Goal: Task Accomplishment & Management: Use online tool/utility

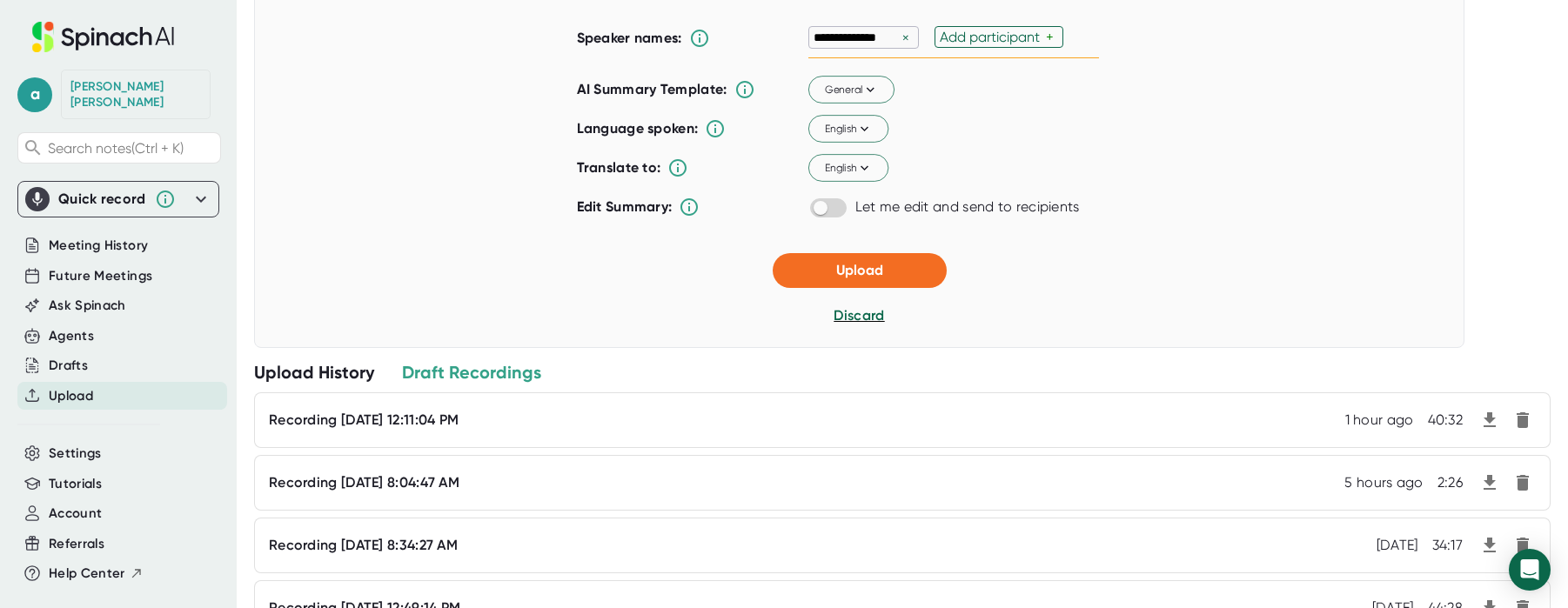
scroll to position [348, 0]
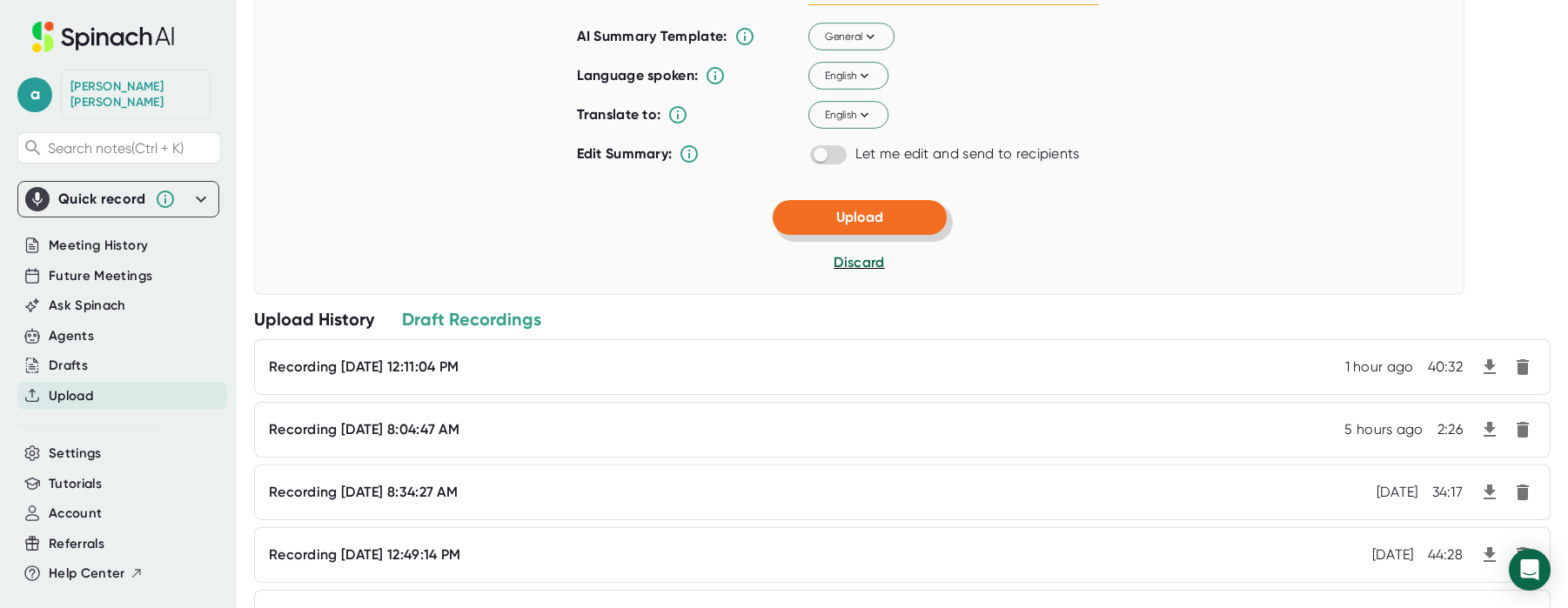
click at [865, 225] on span "Upload" at bounding box center [859, 217] width 47 height 17
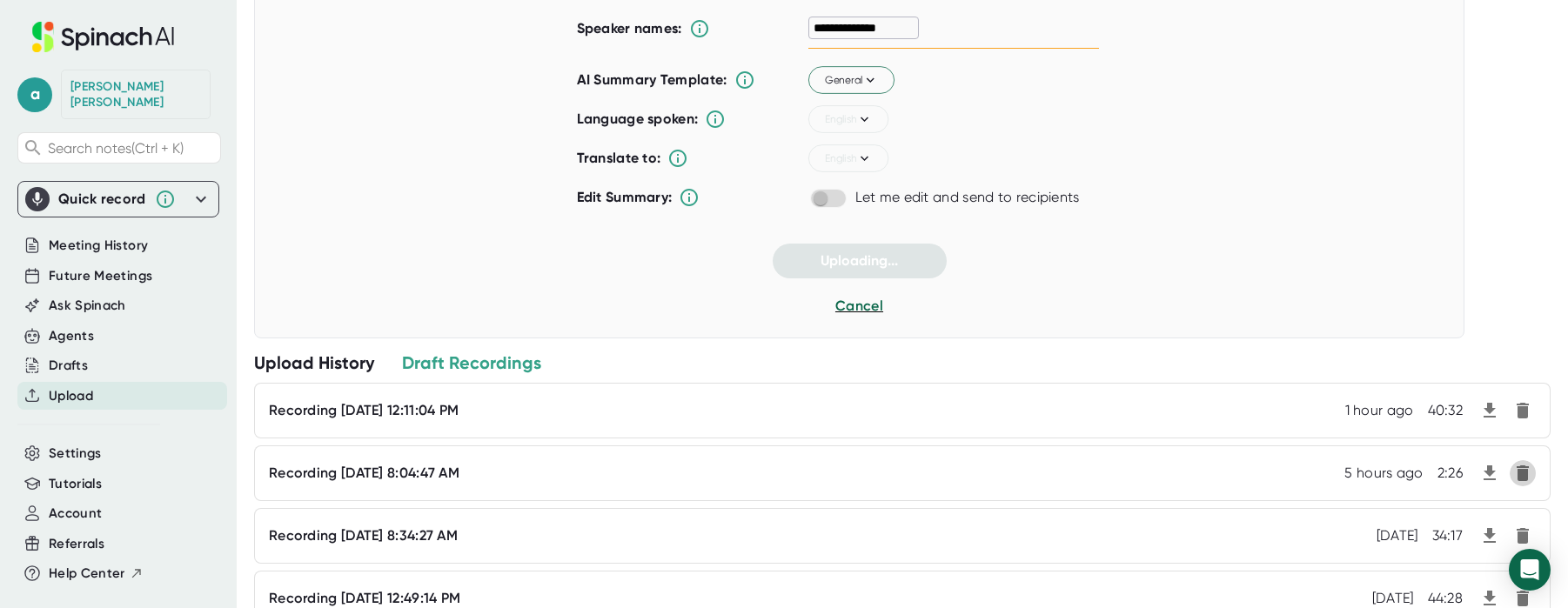
click at [1516, 477] on icon "button" at bounding box center [1522, 473] width 12 height 16
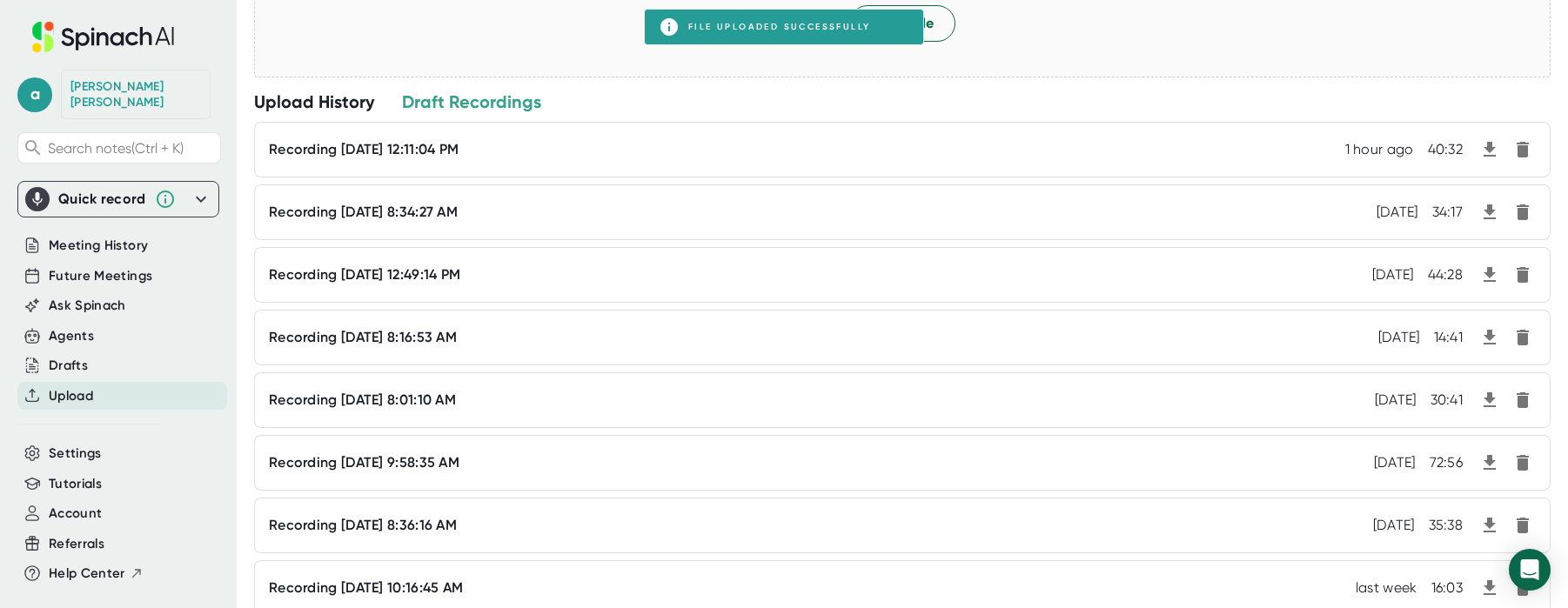
scroll to position [0, 0]
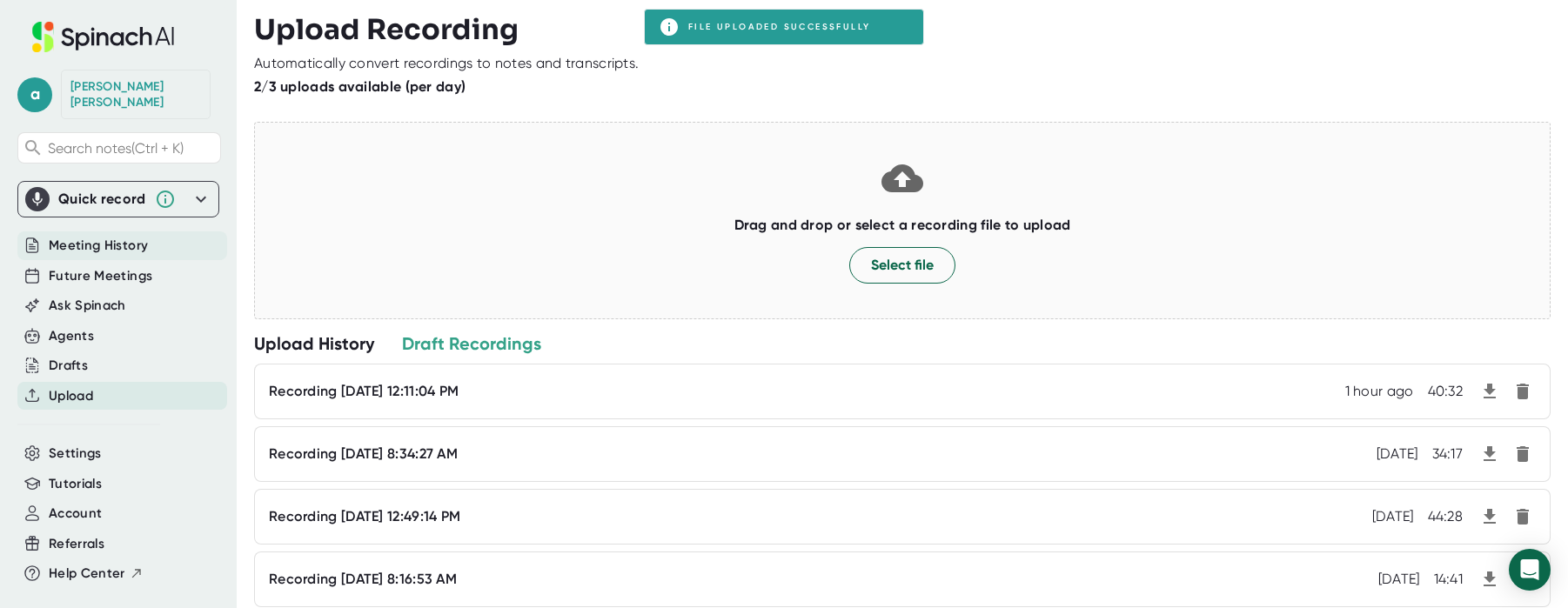
click at [107, 236] on span "Meeting History" at bounding box center [98, 245] width 99 height 20
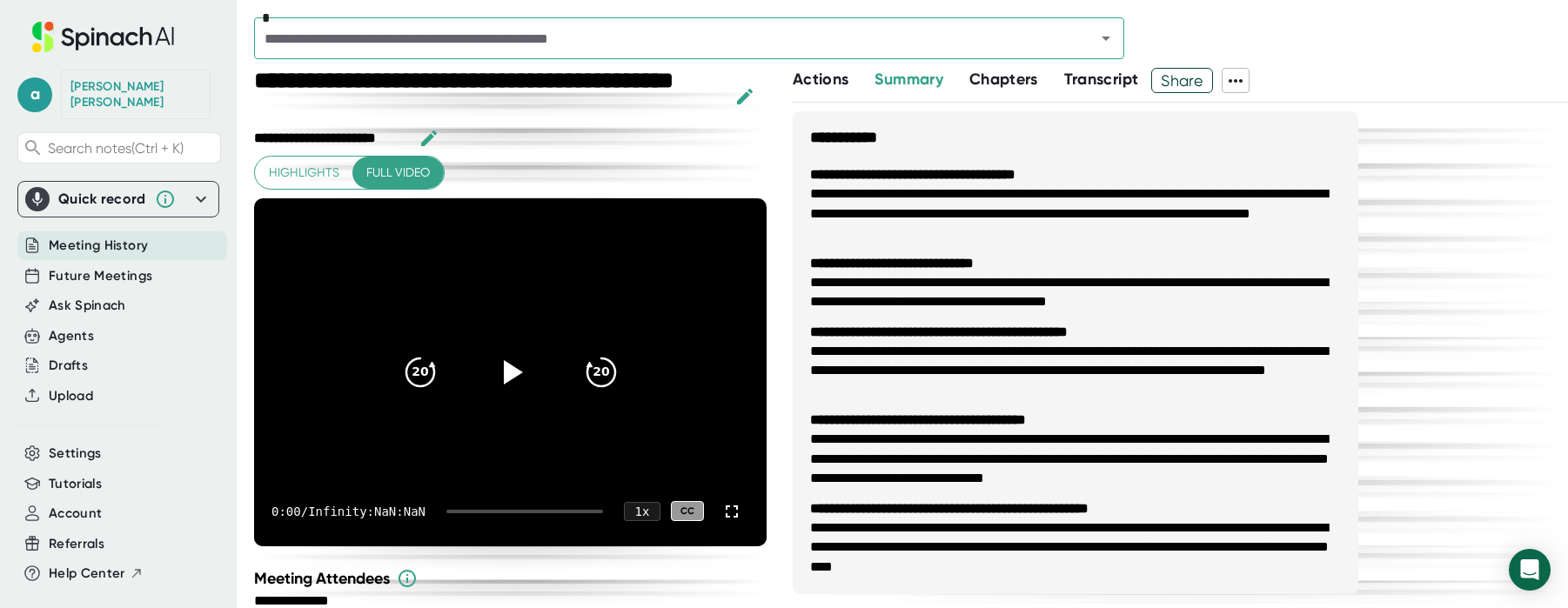
click at [94, 236] on span "Meeting History" at bounding box center [98, 245] width 99 height 20
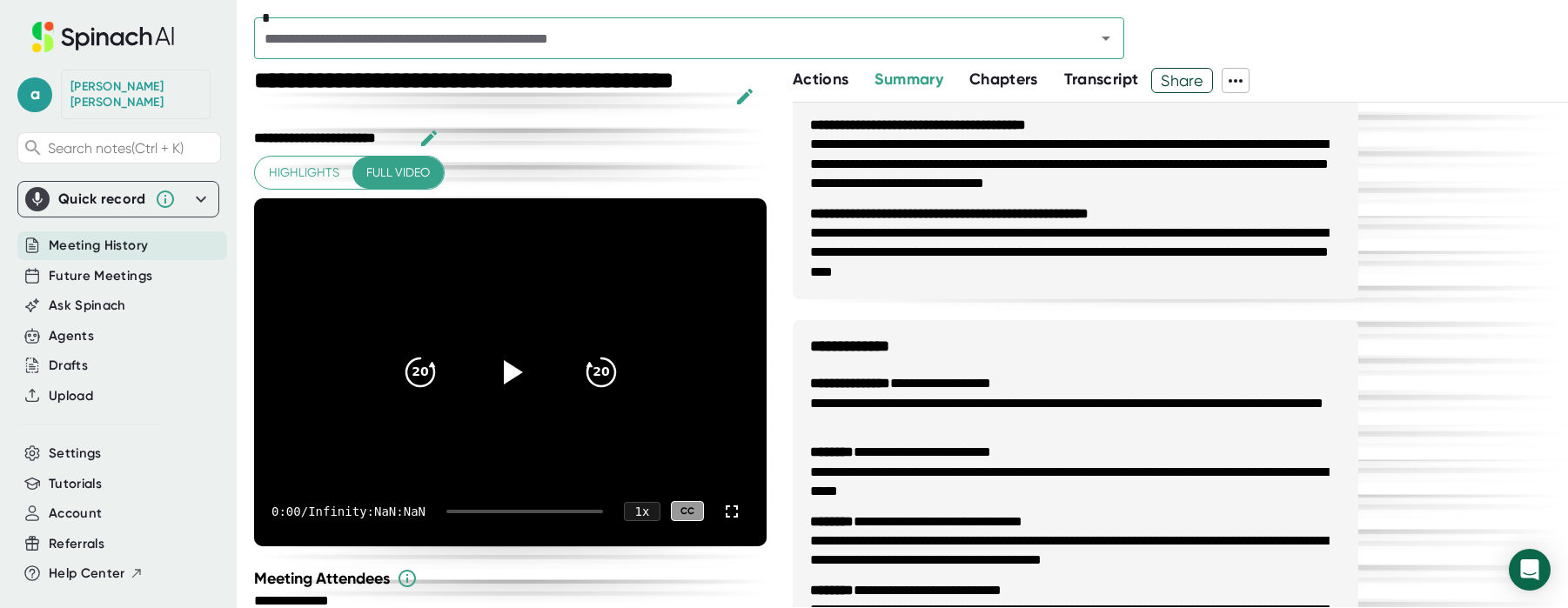
scroll to position [348, 0]
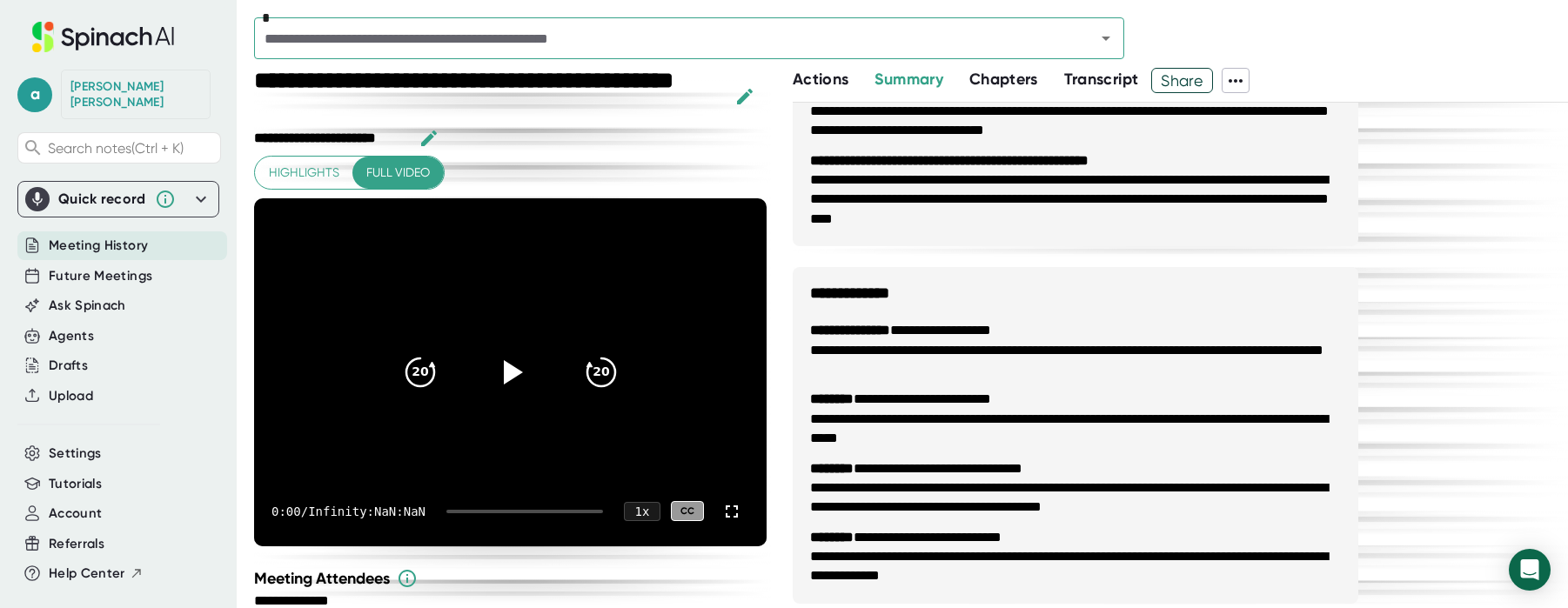
click at [1125, 47] on div "*" at bounding box center [911, 42] width 1314 height 50
click at [1107, 40] on icon "Open" at bounding box center [1106, 38] width 9 height 4
click at [109, 236] on span "Meeting History" at bounding box center [98, 245] width 99 height 20
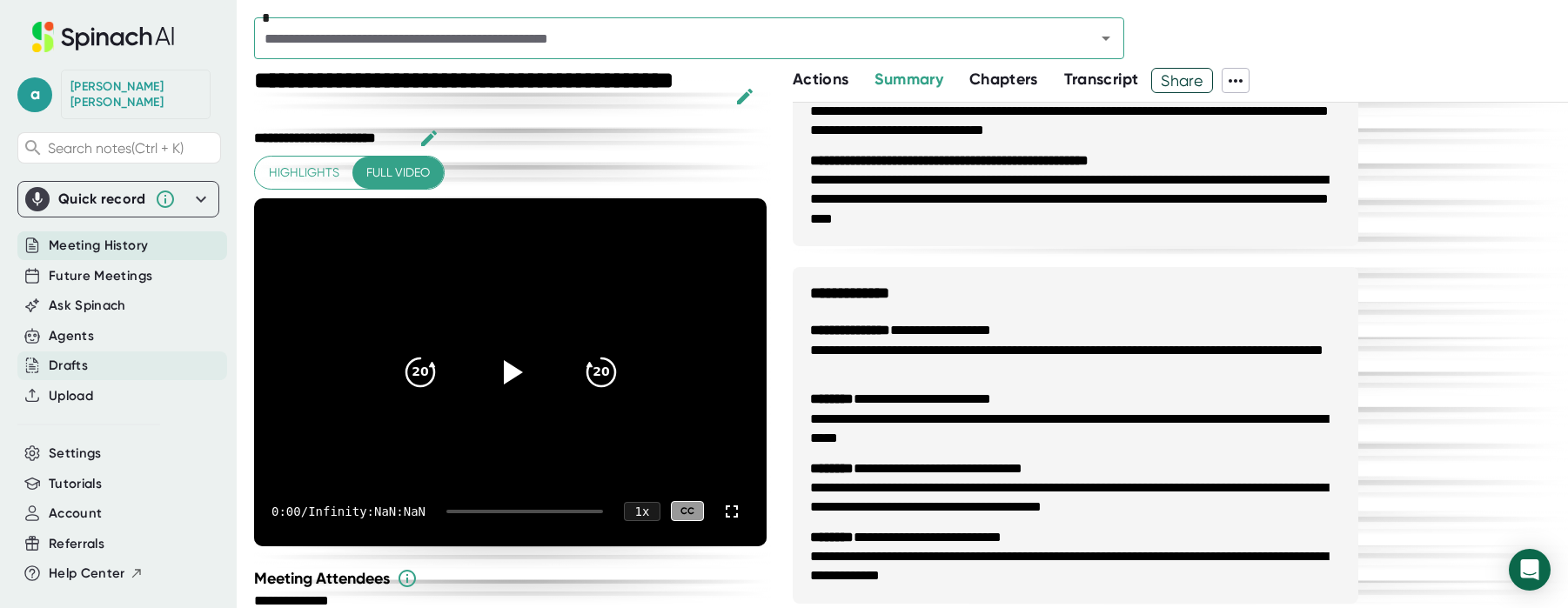
click at [70, 356] on div "Drafts" at bounding box center [68, 365] width 39 height 20
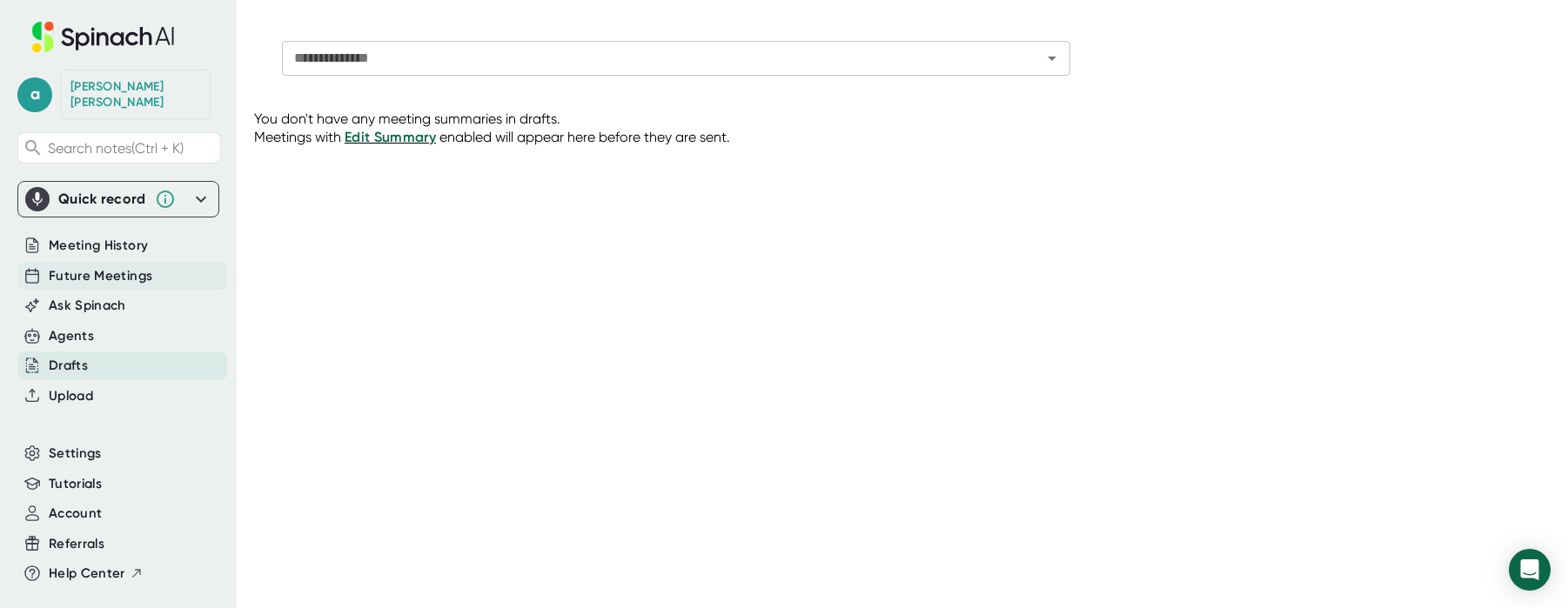
click at [97, 266] on span "Future Meetings" at bounding box center [100, 276] width 103 height 20
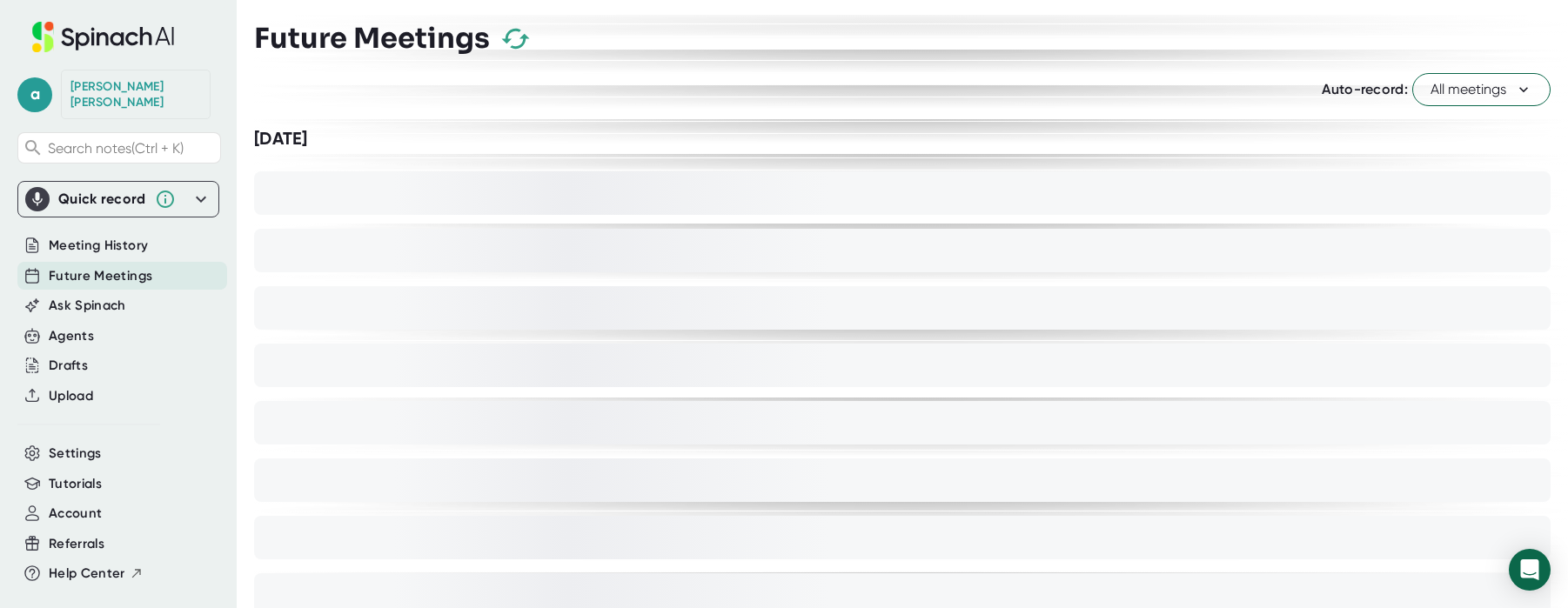
click at [1489, 93] on span "All meetings" at bounding box center [1481, 90] width 101 height 21
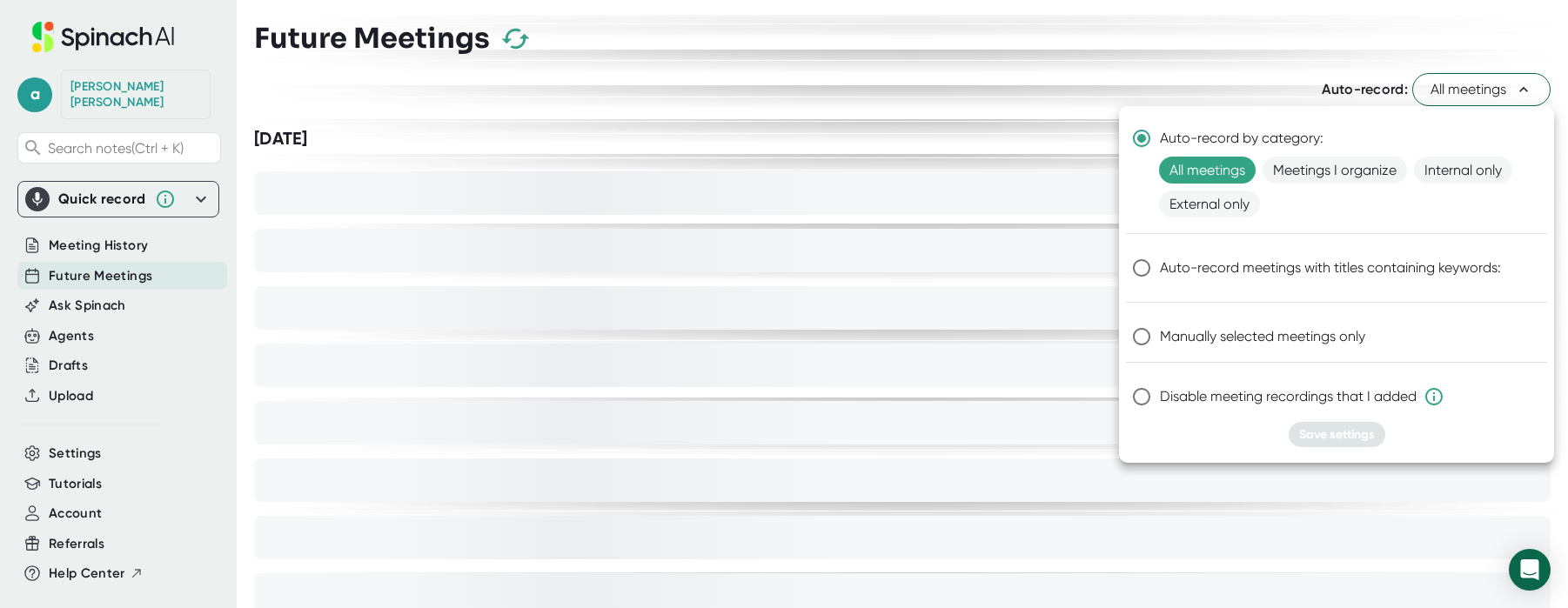
click at [914, 72] on div at bounding box center [784, 304] width 1568 height 608
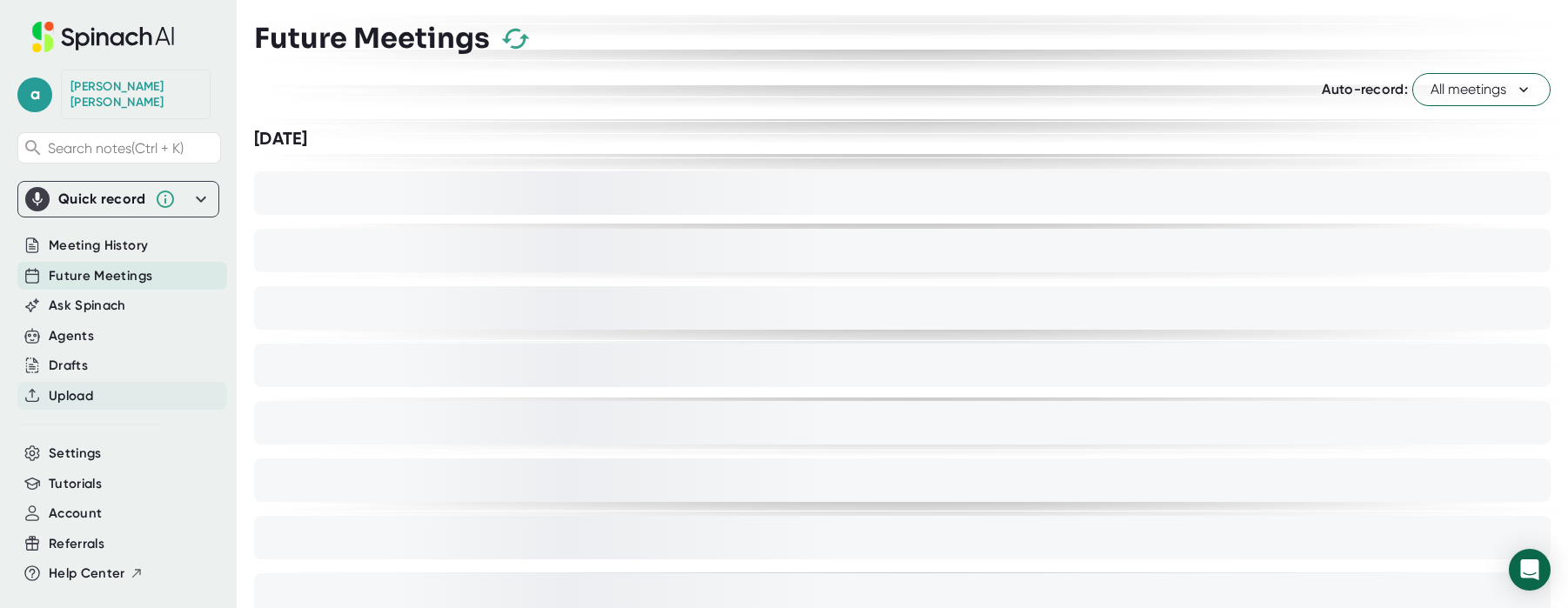
click at [69, 387] on span "Upload" at bounding box center [71, 396] width 44 height 20
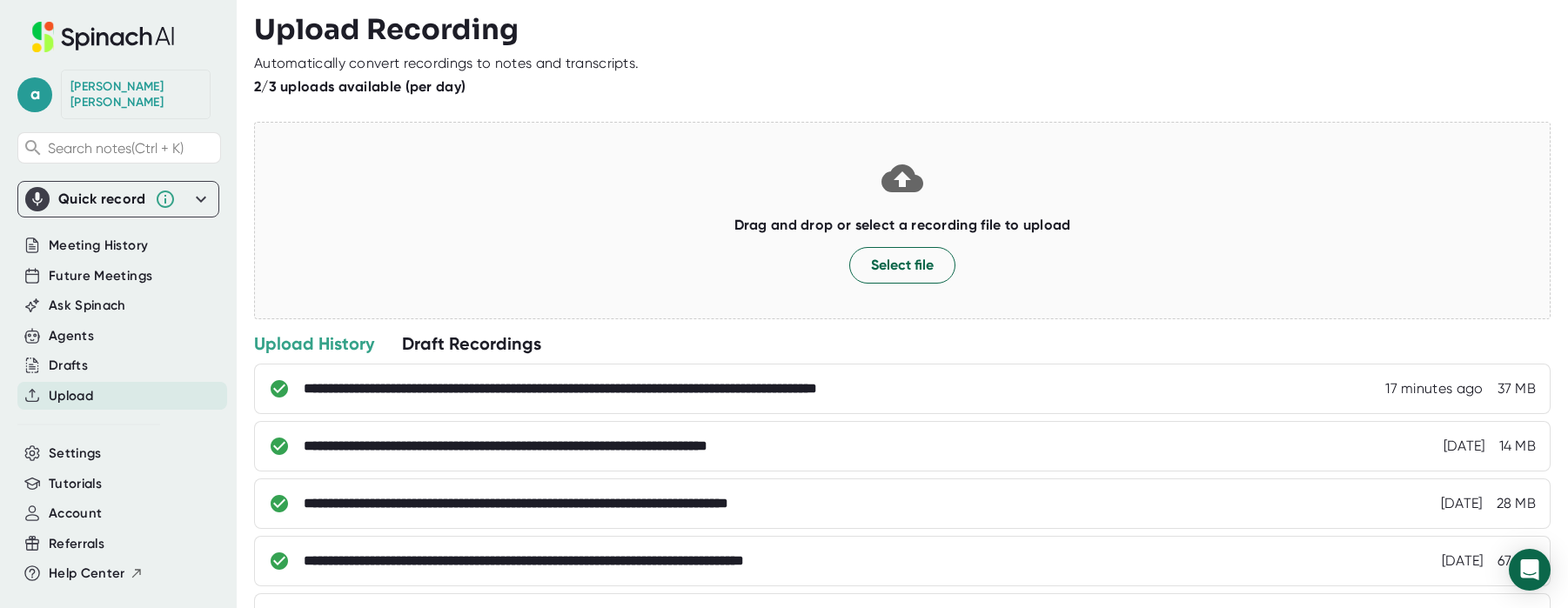
click at [484, 350] on div "Draft Recordings" at bounding box center [472, 344] width 139 height 23
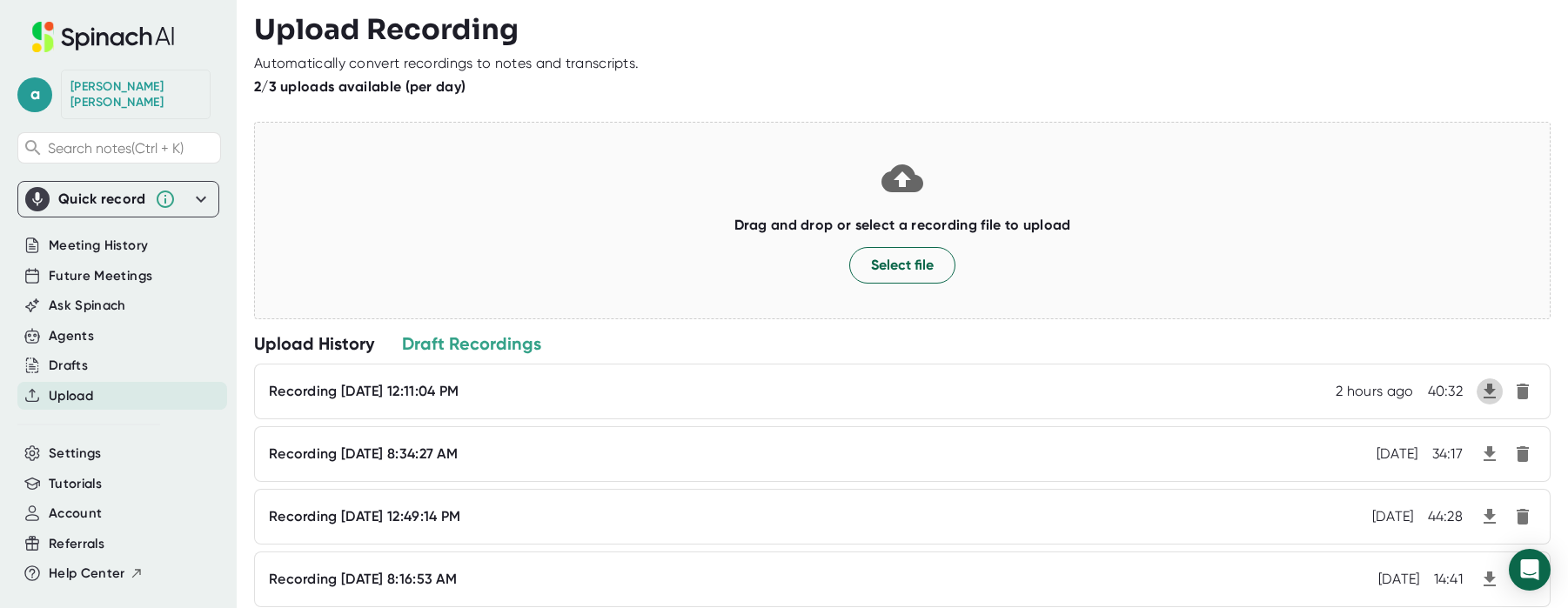
click at [1479, 386] on icon "button" at bounding box center [1489, 392] width 21 height 21
click at [98, 236] on span "Meeting History" at bounding box center [98, 245] width 99 height 20
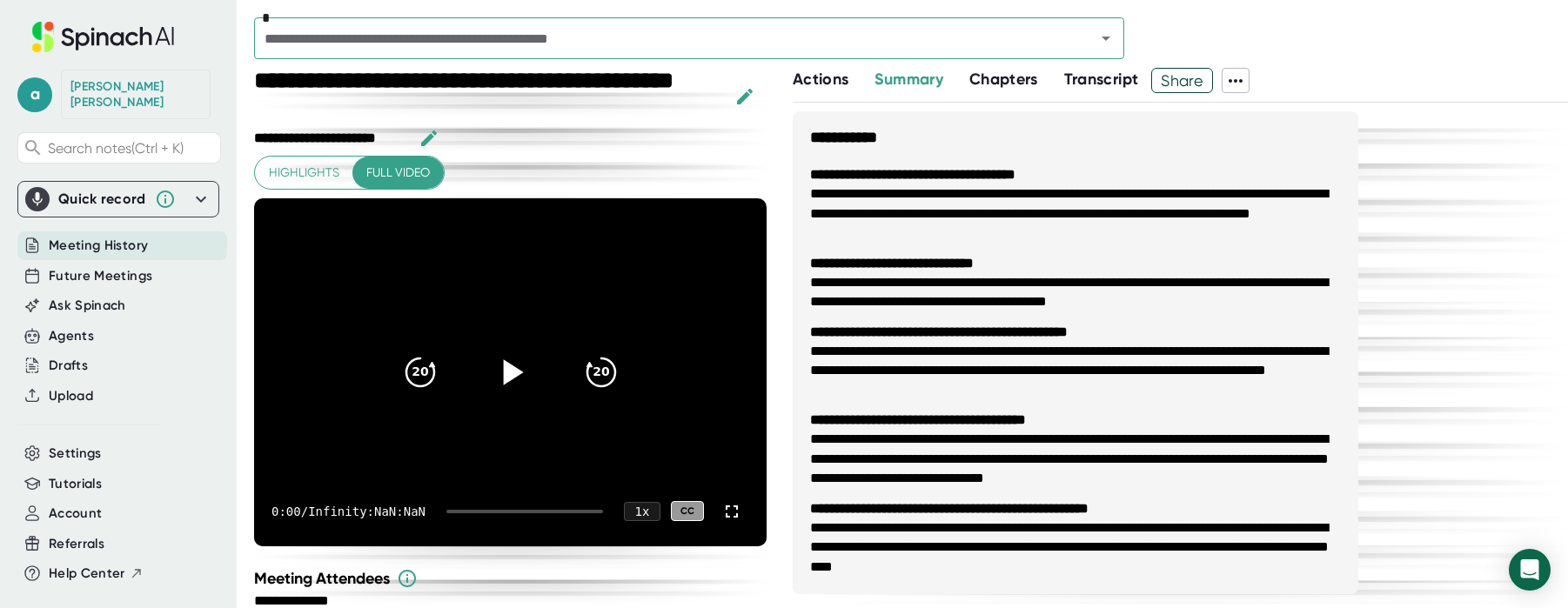
click at [488, 376] on icon at bounding box center [509, 371] width 43 height 43
click at [506, 370] on icon at bounding box center [509, 371] width 43 height 43
click at [68, 356] on div "Drafts" at bounding box center [68, 365] width 39 height 20
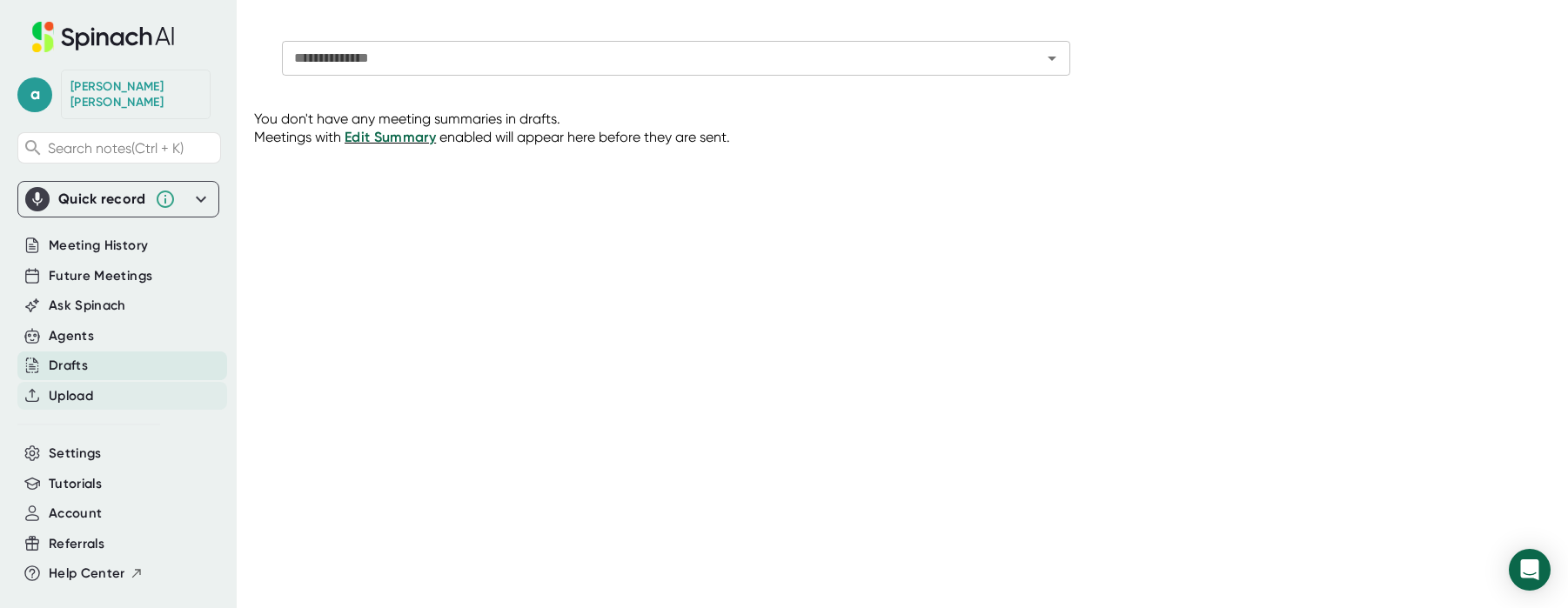
click at [77, 387] on span "Upload" at bounding box center [71, 396] width 44 height 20
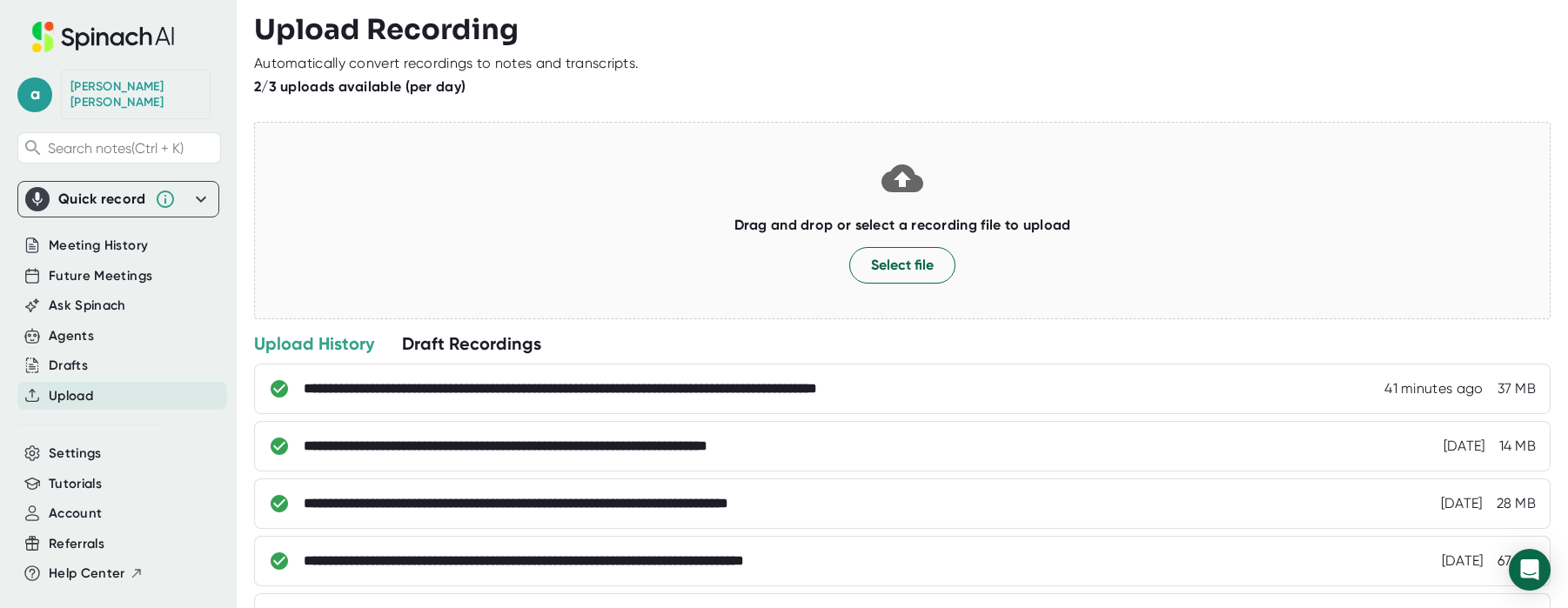
click at [323, 347] on div "Upload History" at bounding box center [314, 344] width 120 height 23
click at [769, 388] on div "**********" at bounding box center [646, 388] width 685 height 18
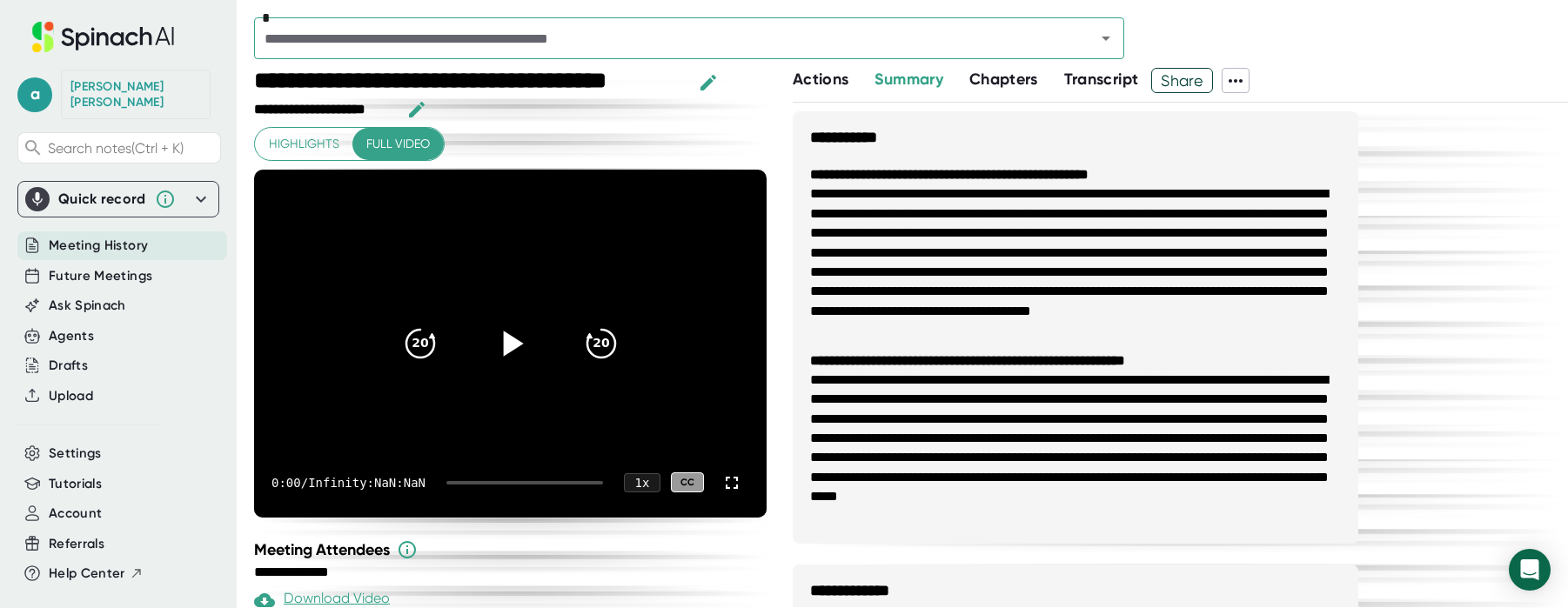
click at [493, 348] on icon at bounding box center [509, 342] width 43 height 43
drag, startPoint x: 449, startPoint y: 482, endPoint x: 481, endPoint y: 481, distance: 32.0
click at [481, 481] on div at bounding box center [524, 483] width 156 height 4
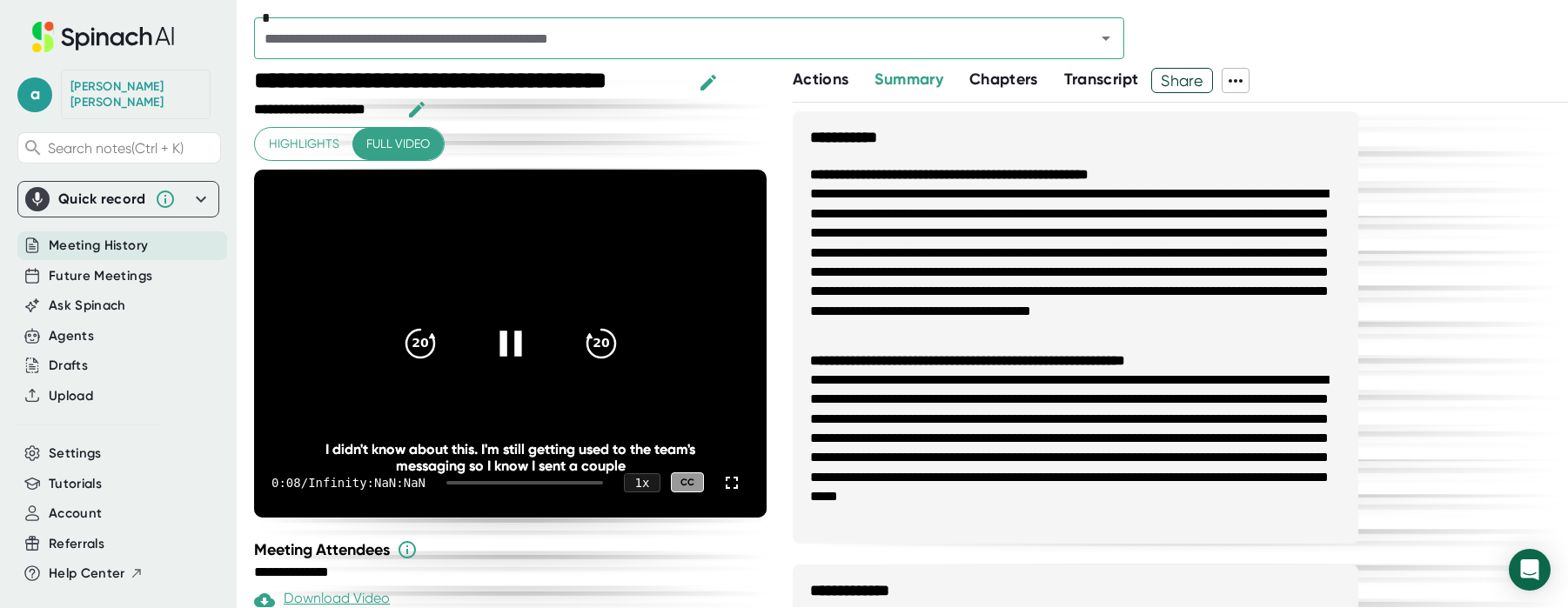
click at [501, 345] on icon at bounding box center [509, 342] width 43 height 43
click at [1249, 76] on span at bounding box center [1235, 81] width 26 height 23
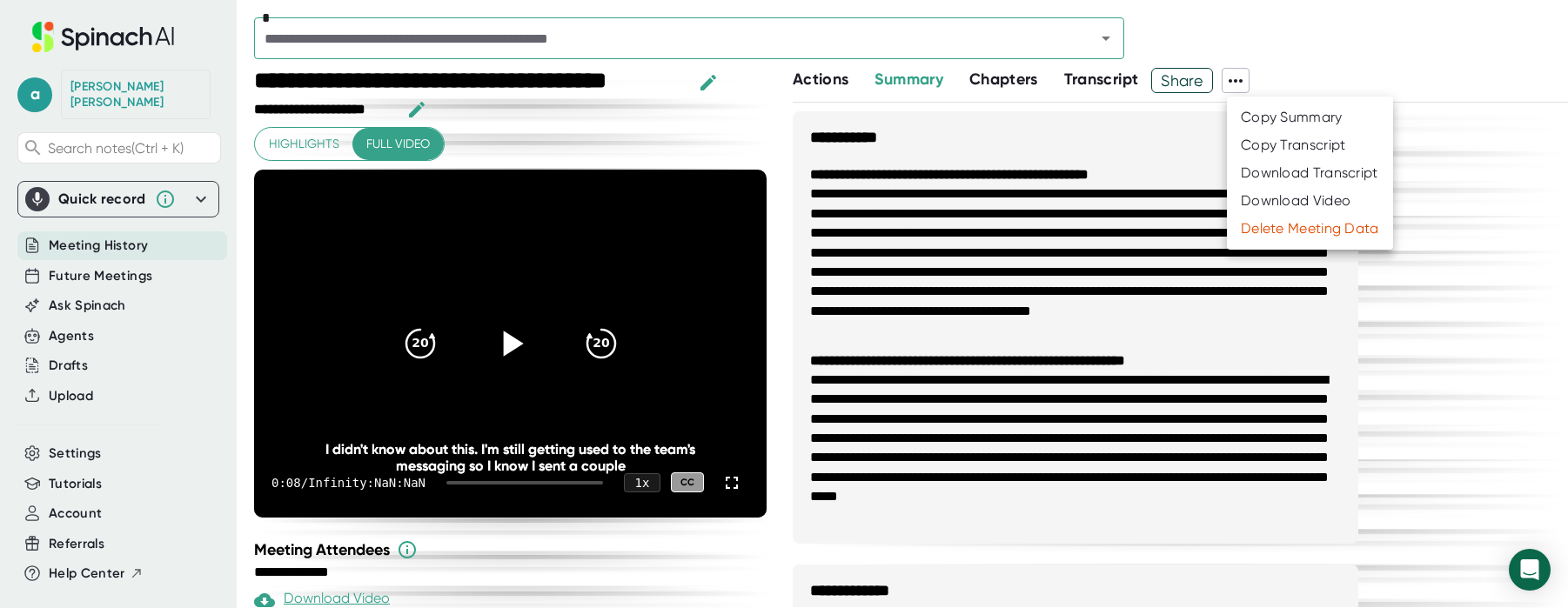
click at [1264, 143] on div "Copy Transcript" at bounding box center [1293, 146] width 105 height 18
click at [191, 189] on icon at bounding box center [201, 199] width 21 height 21
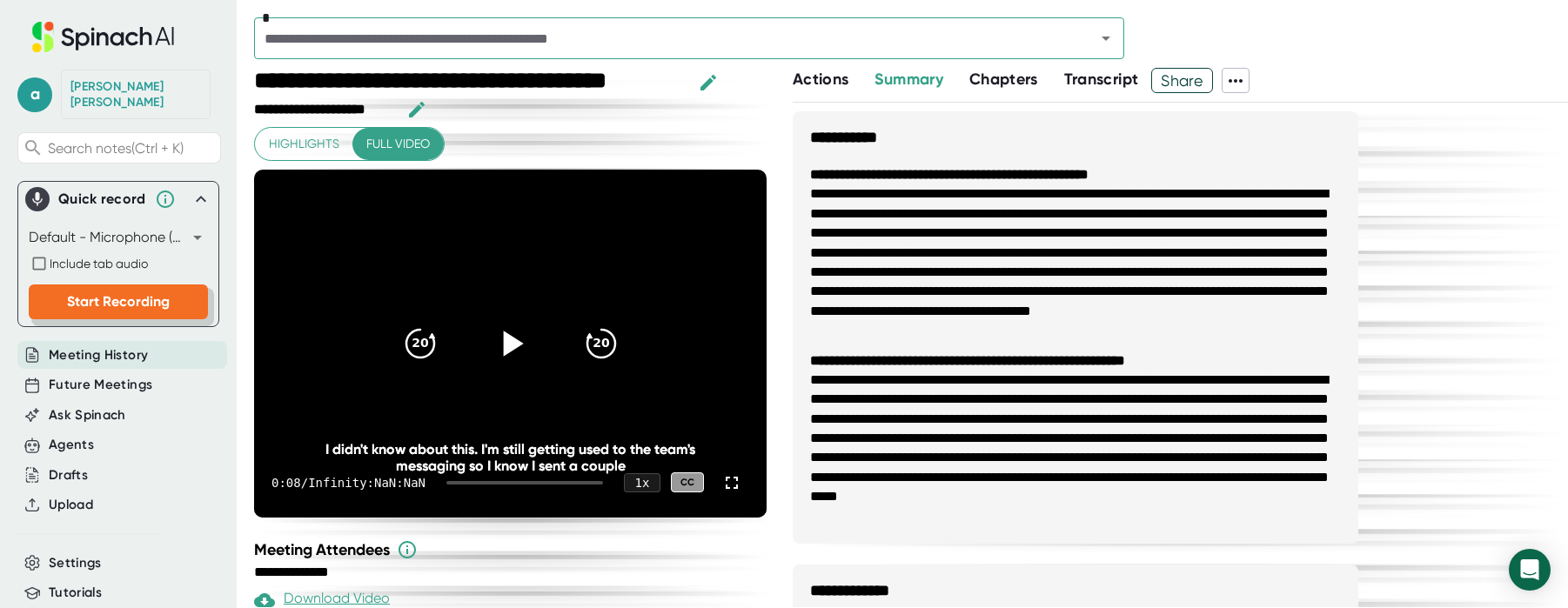
click at [109, 293] on span "Start Recording" at bounding box center [118, 301] width 102 height 17
